Goal: Information Seeking & Learning: Learn about a topic

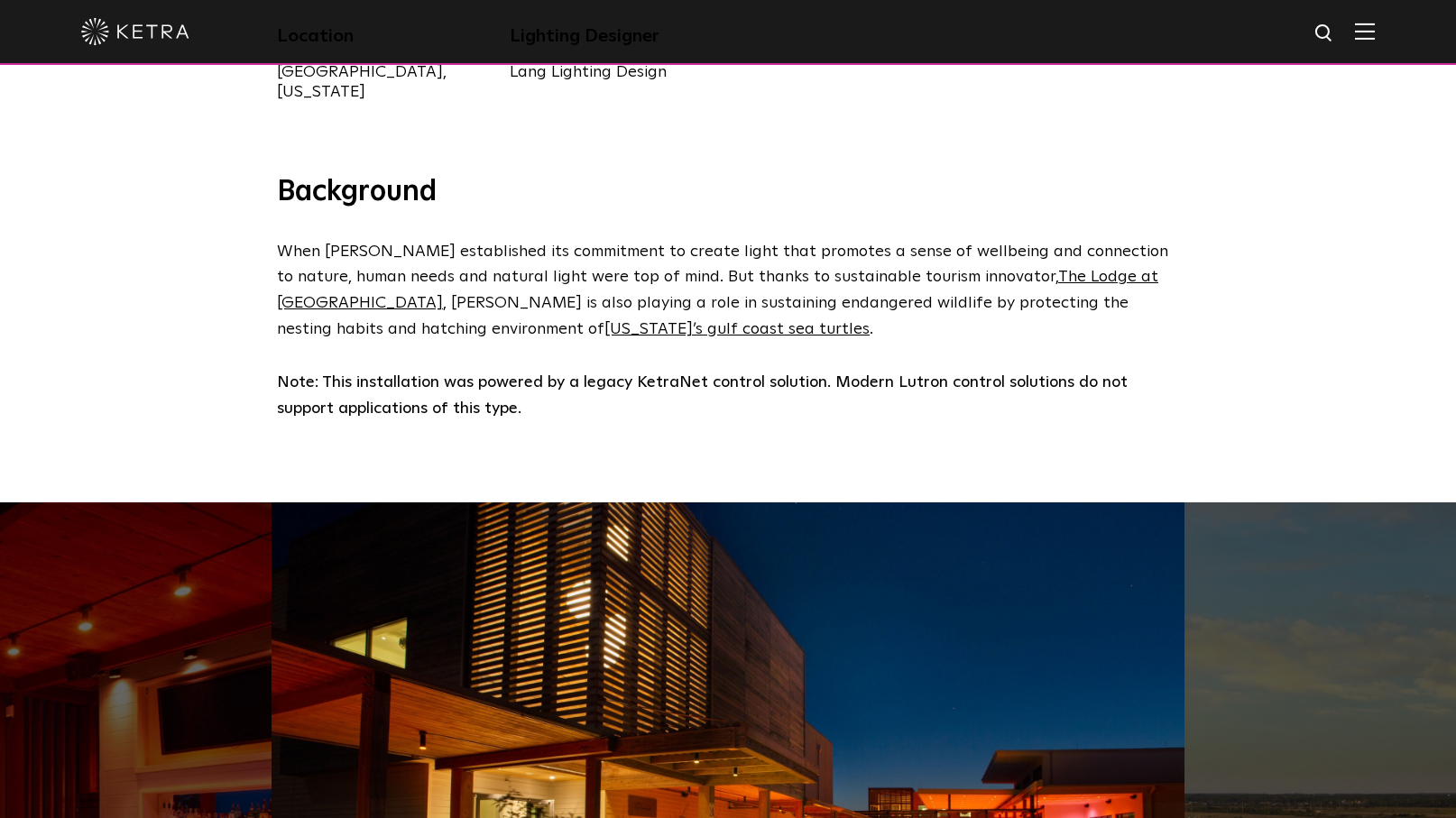
scroll to position [658, 0]
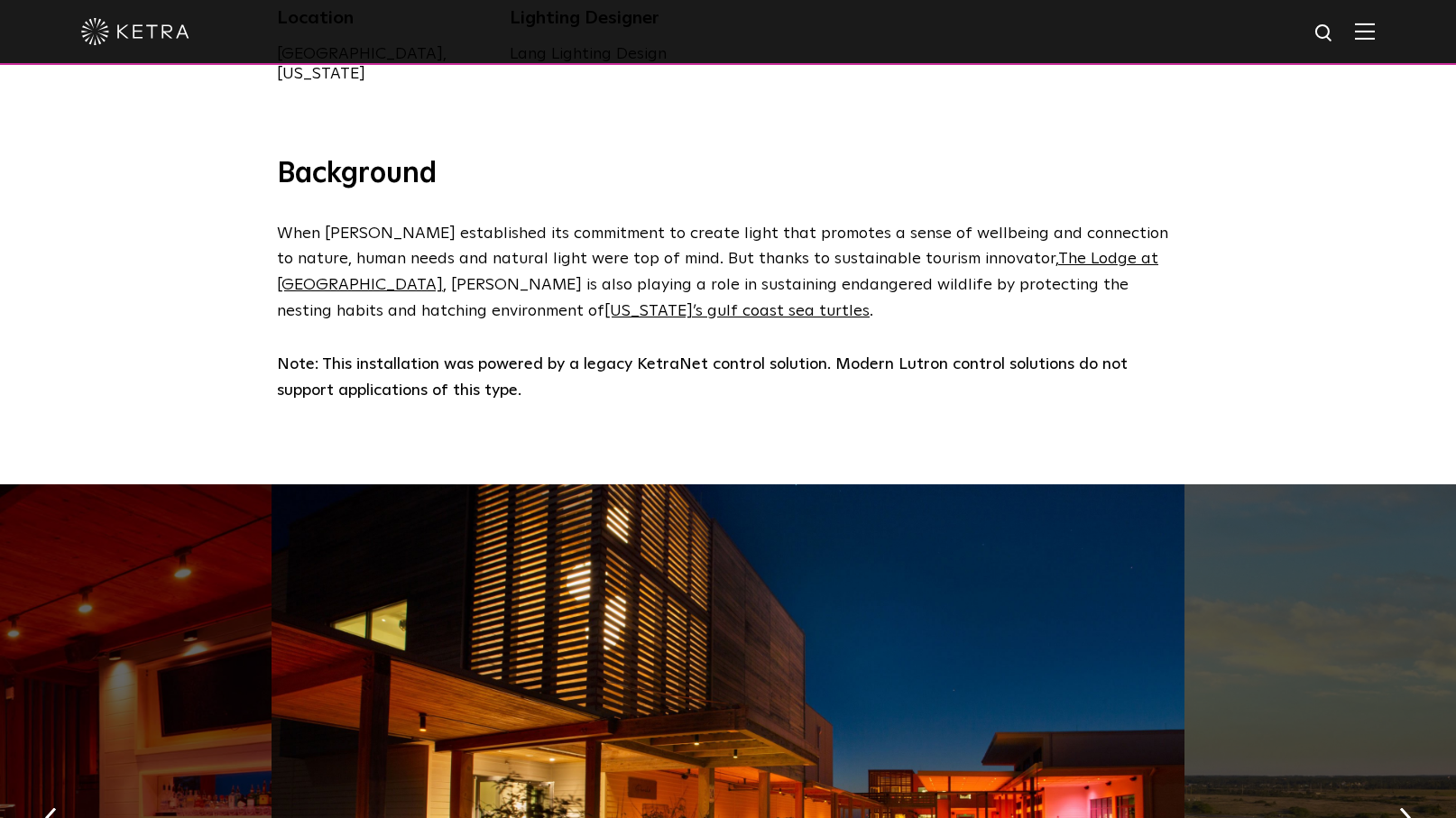
click at [946, 357] on strong "Note: This installation was powered by a legacy KetraNet control solution. Mode…" at bounding box center [702, 377] width 850 height 42
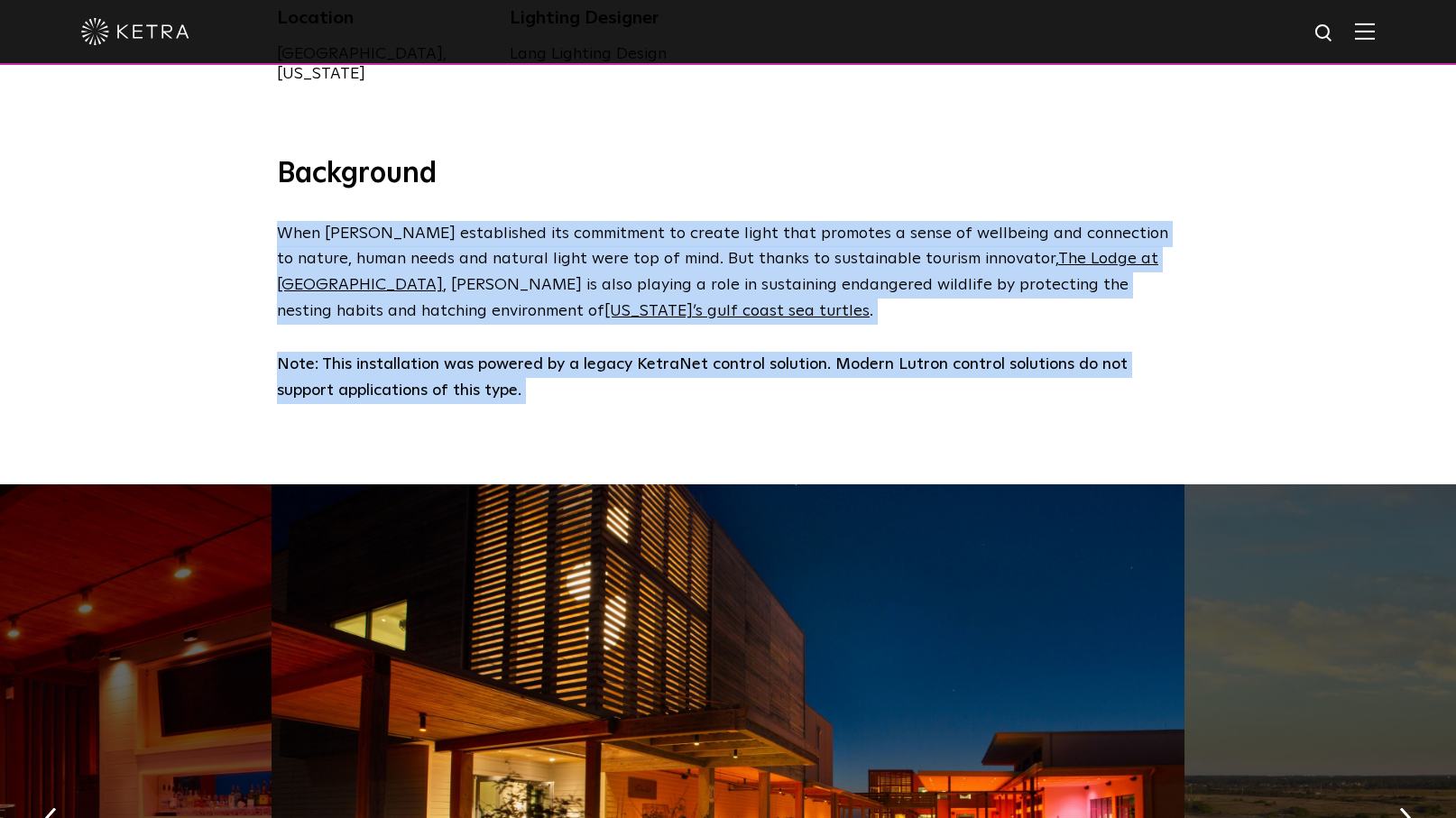
drag, startPoint x: 946, startPoint y: 344, endPoint x: 951, endPoint y: 197, distance: 147.1
click at [951, 197] on div "Background When Ketra established its commitment to create light that promotes …" at bounding box center [728, 280] width 938 height 247
click at [877, 250] on p "When Ketra established its commitment to create light that promotes a sense of …" at bounding box center [723, 273] width 893 height 104
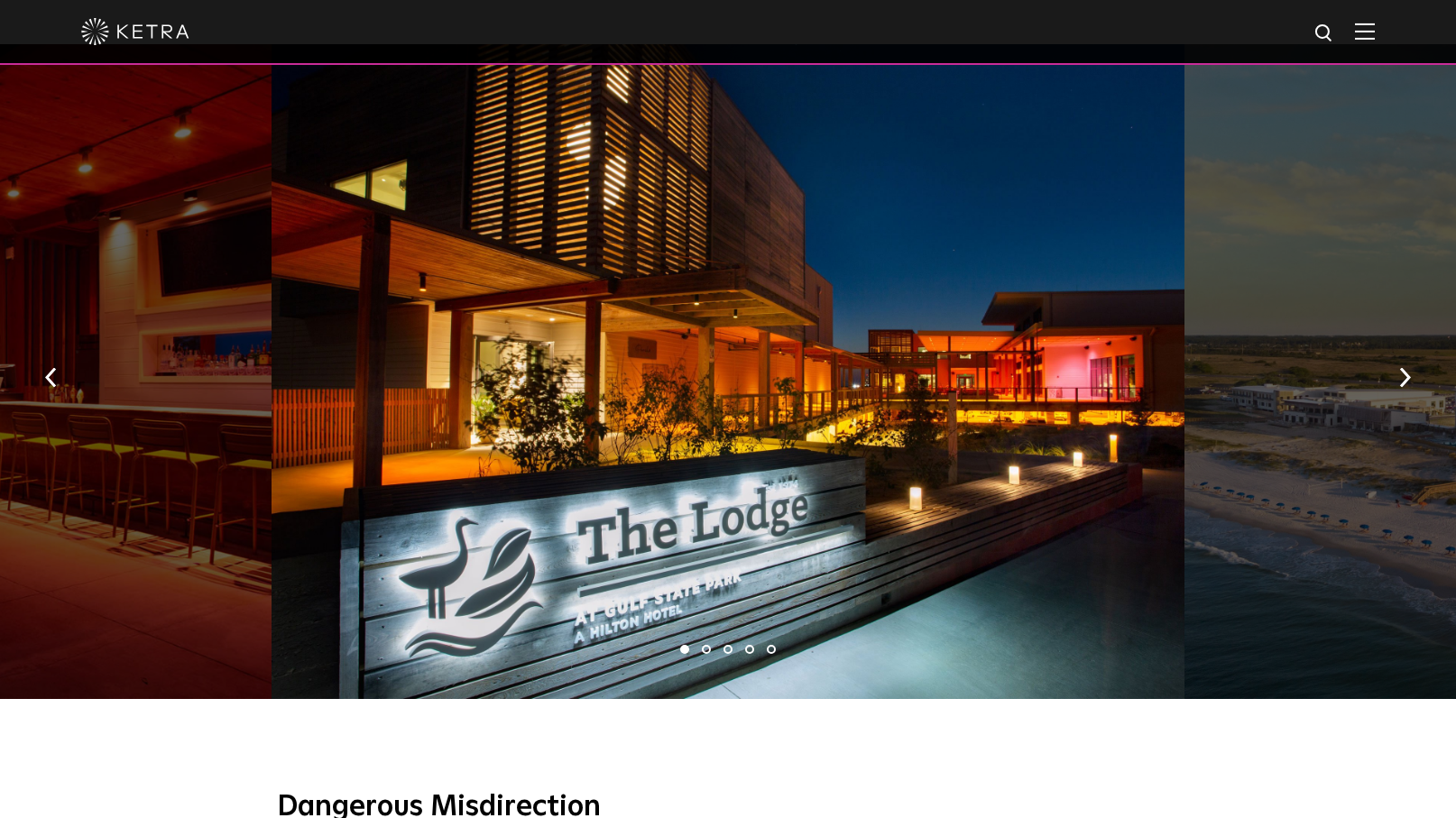
scroll to position [1044, 0]
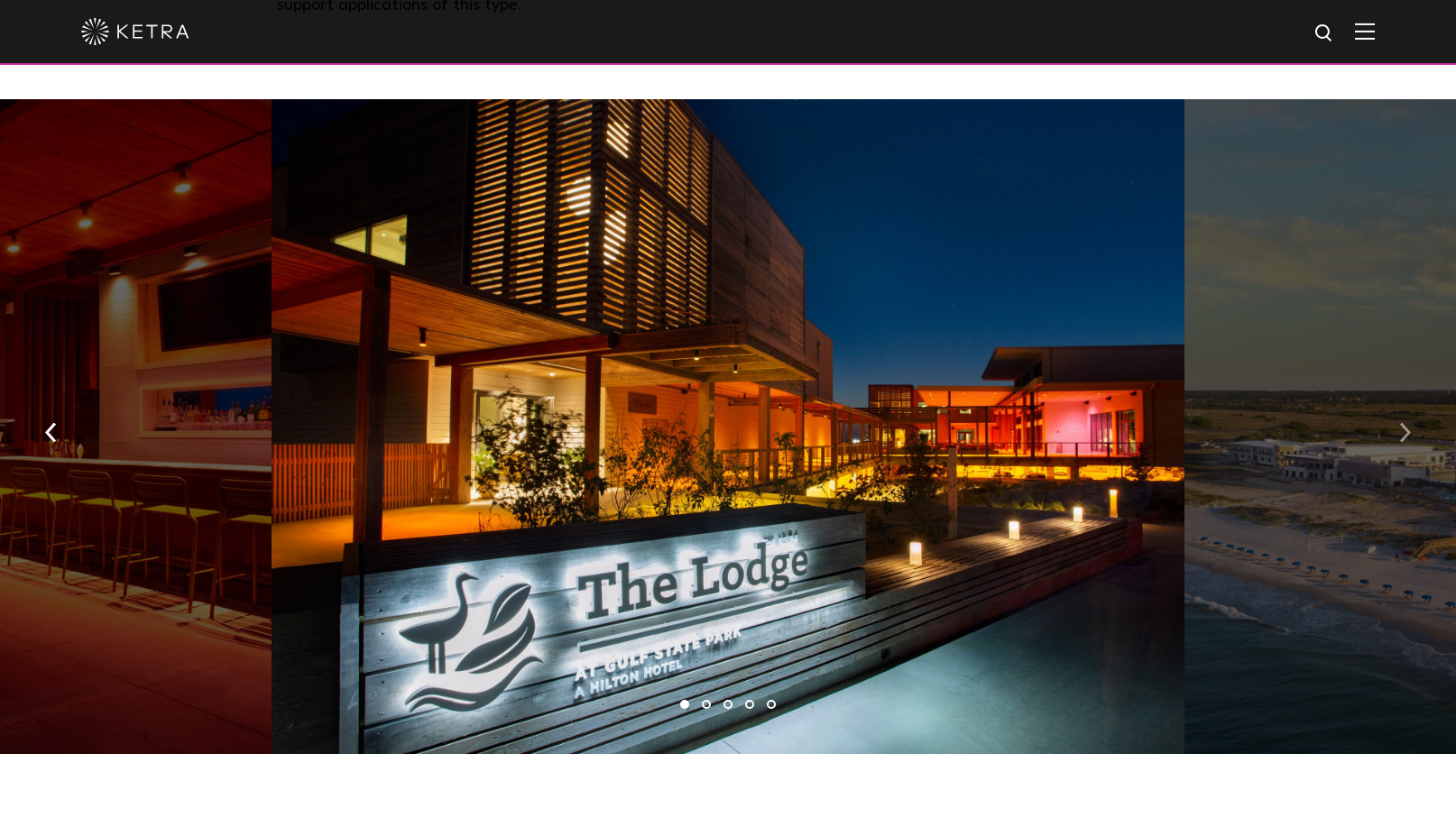
click at [1407, 423] on img "button" at bounding box center [1405, 433] width 12 height 20
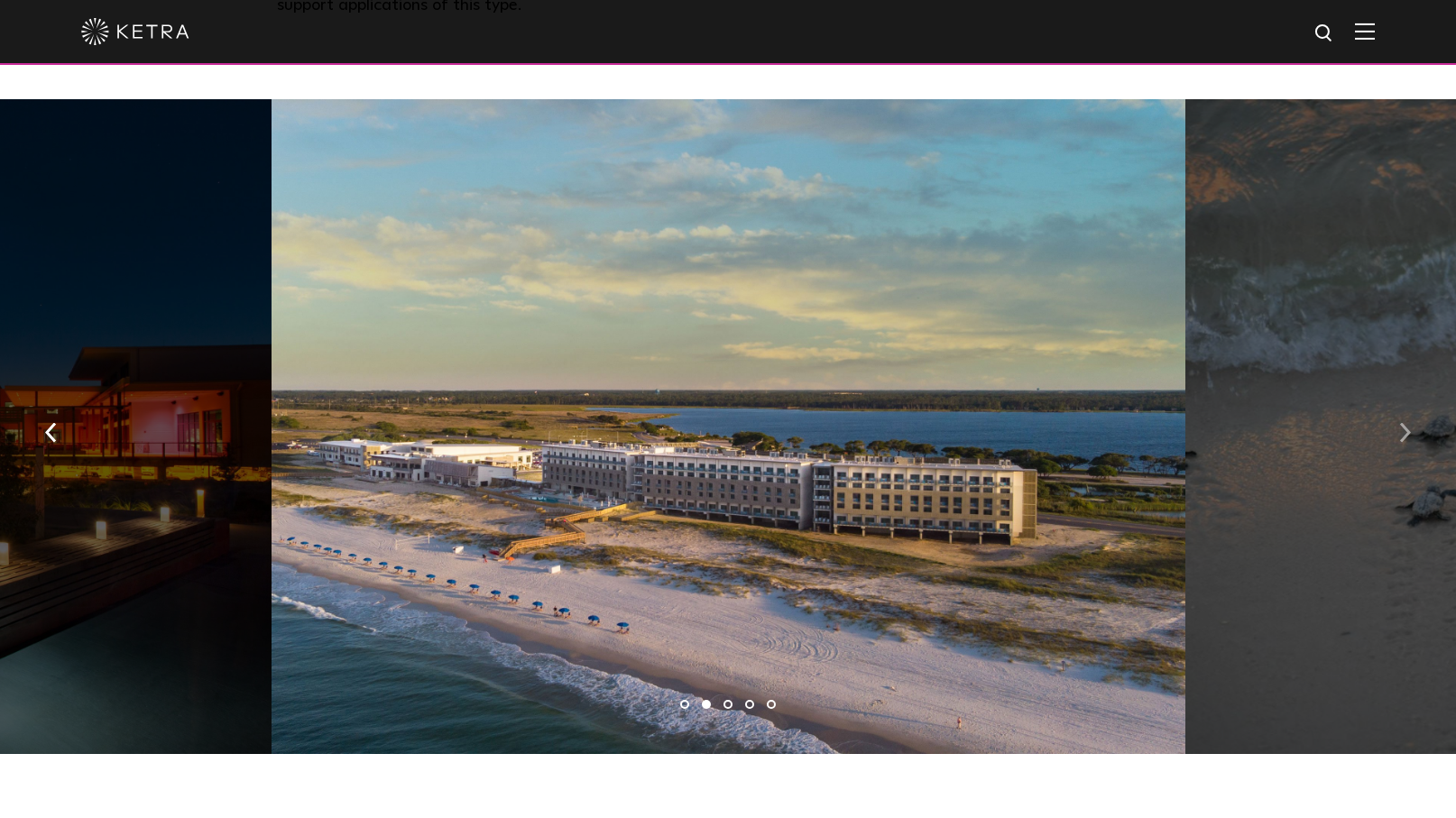
click at [1407, 423] on img "button" at bounding box center [1405, 433] width 12 height 20
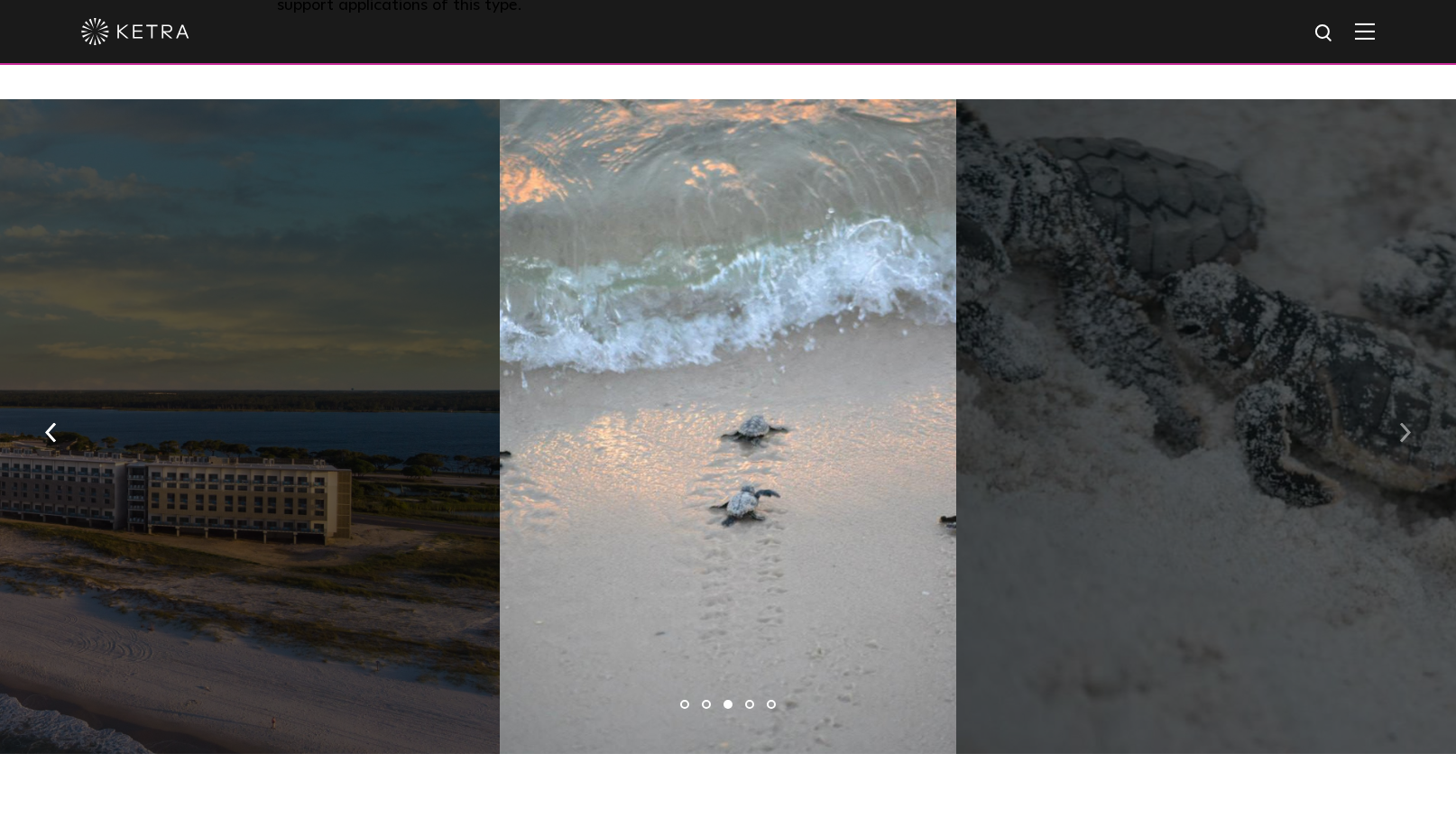
click at [1407, 423] on img "button" at bounding box center [1405, 433] width 12 height 20
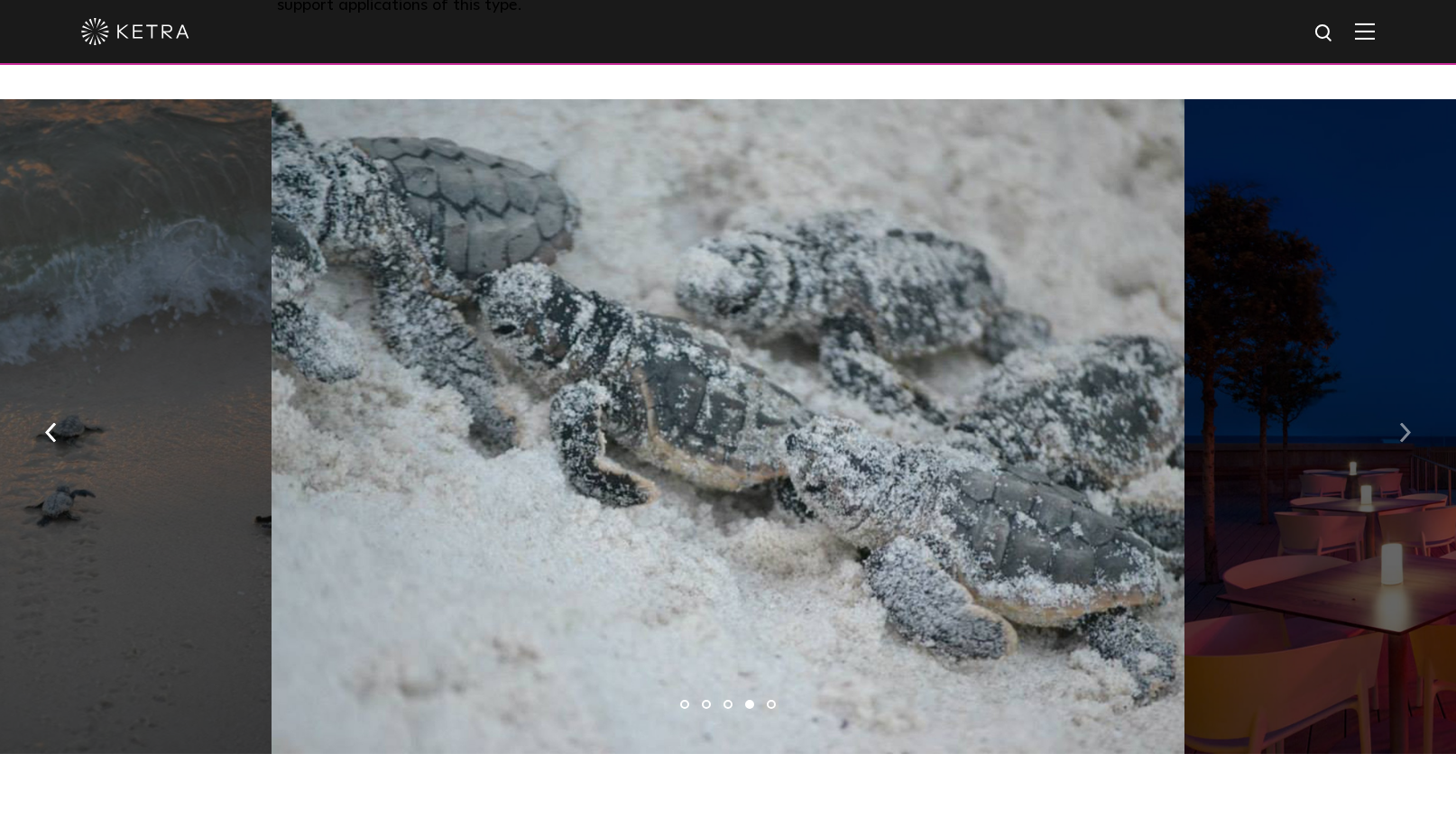
click at [1407, 423] on img "button" at bounding box center [1405, 433] width 12 height 20
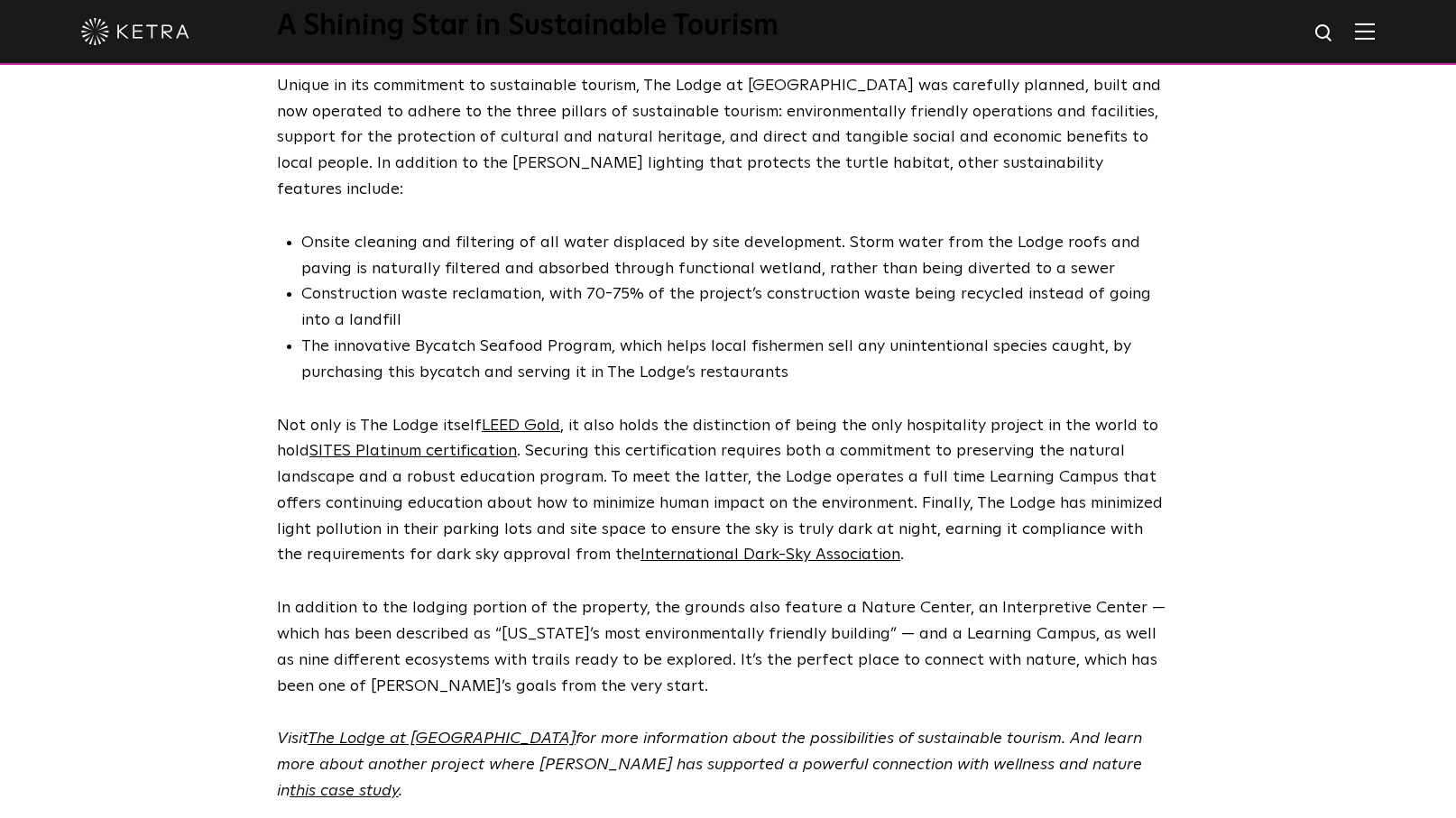
scroll to position [3938, 0]
